Goal: Task Accomplishment & Management: Manage account settings

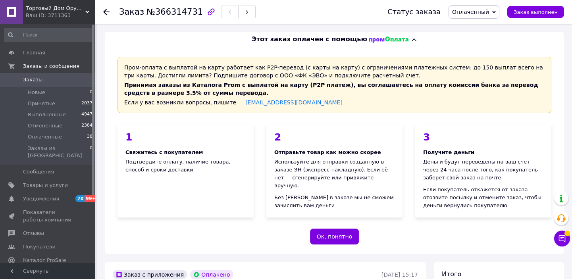
scroll to position [604, 0]
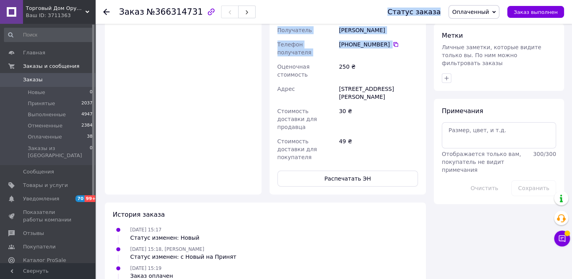
click at [37, 79] on span "Заказы" at bounding box center [32, 79] width 19 height 7
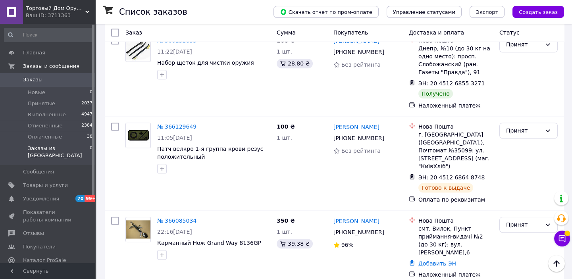
scroll to position [1480, 0]
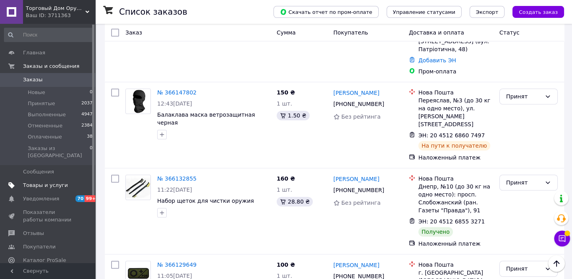
click at [50, 182] on span "Товары и услуги" at bounding box center [45, 185] width 45 height 7
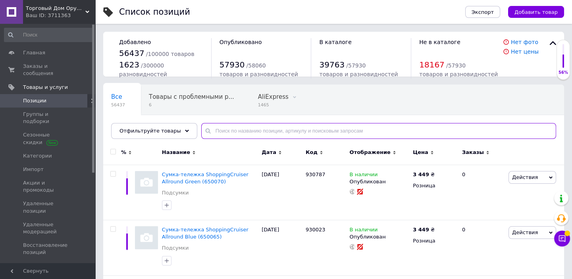
click at [221, 129] on input "text" at bounding box center [378, 131] width 355 height 16
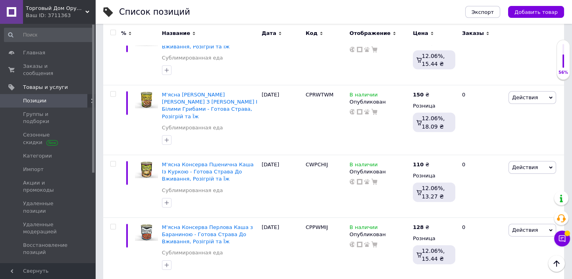
scroll to position [5336, 0]
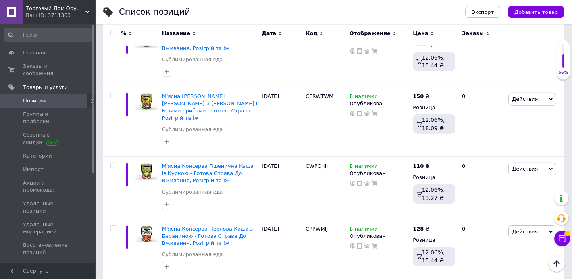
type input "консерви"
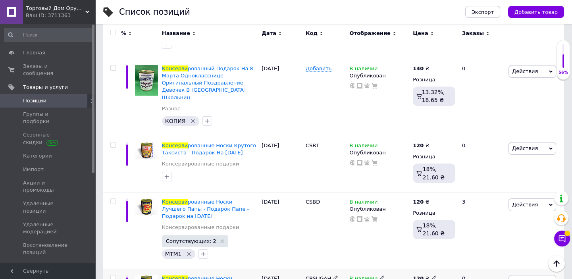
scroll to position [6246, 0]
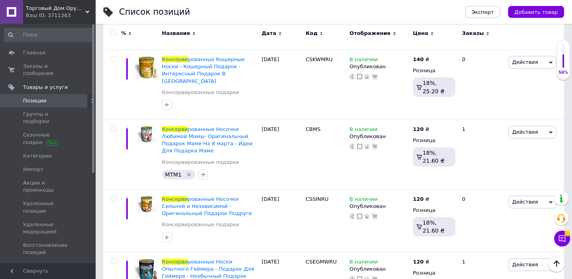
scroll to position [6321, 0]
